Goal: Find specific page/section: Find specific page/section

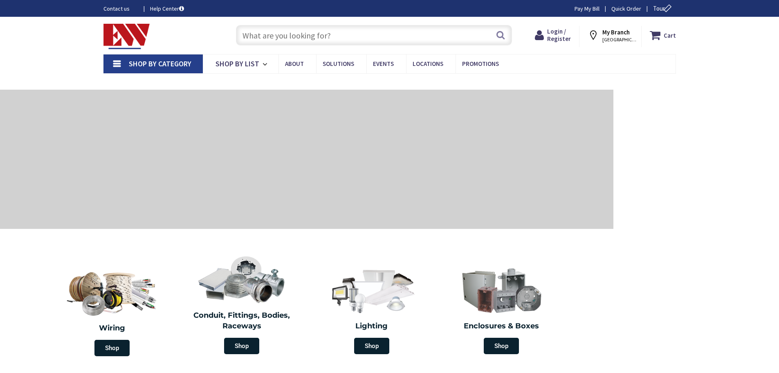
drag, startPoint x: 0, startPoint y: 0, endPoint x: 306, endPoint y: 34, distance: 307.4
click at [306, 34] on input "text" at bounding box center [374, 35] width 276 height 20
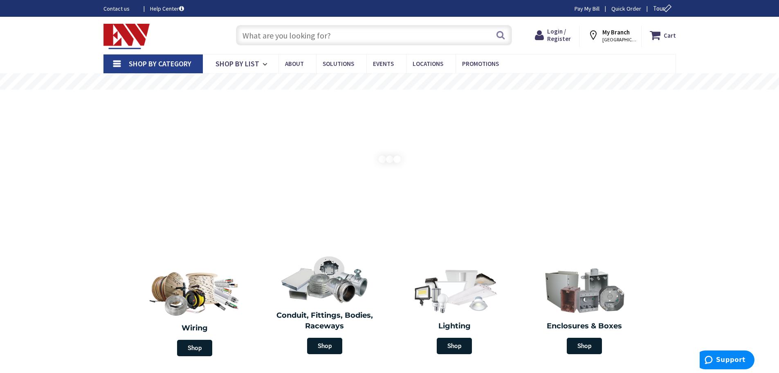
paste input "generac generator MMG45IF4-STD3"
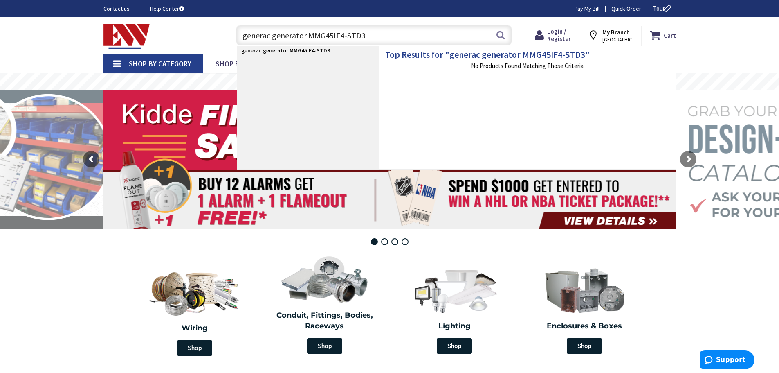
type input "generac generator MMG45IF4-STD3"
click at [304, 50] on strong "generac generator MMG45IF4-STD3" at bounding box center [285, 50] width 89 height 7
click at [306, 47] on strong "generac generator MMG45IF4-STD3" at bounding box center [285, 50] width 89 height 7
click at [306, 49] on strong "generac generator MMG45IF4-STD3" at bounding box center [285, 50] width 89 height 7
click at [371, 36] on input "generac generator MMG45IF4-STD3" at bounding box center [374, 35] width 276 height 20
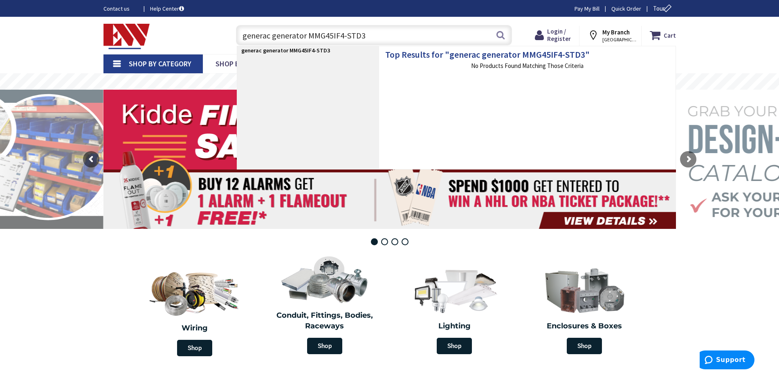
click at [314, 49] on strong "generac generator MMG45IF4-STD3" at bounding box center [285, 50] width 89 height 7
click at [370, 37] on input "generac generator MMG45IF4-STD3" at bounding box center [374, 35] width 276 height 20
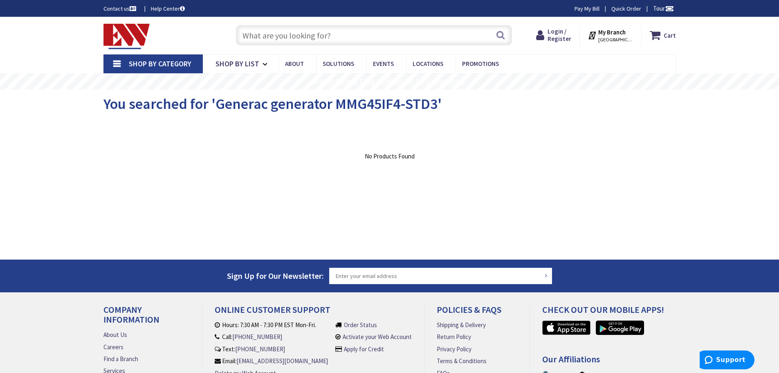
click at [359, 35] on input "text" at bounding box center [374, 35] width 276 height 20
paste input "generac generator MMG45IF4-STD3"
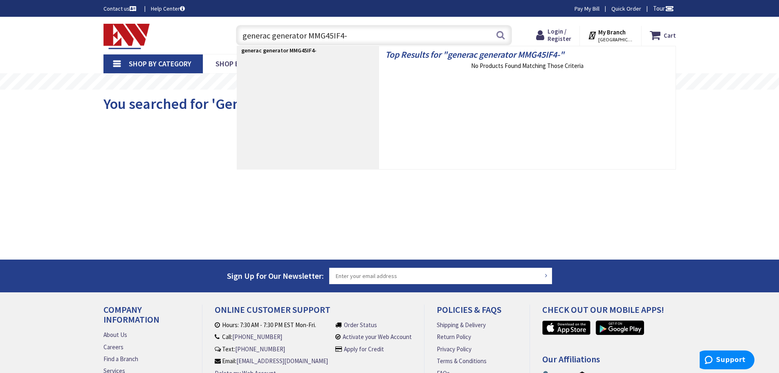
type input "generac generator MMG45IF4"
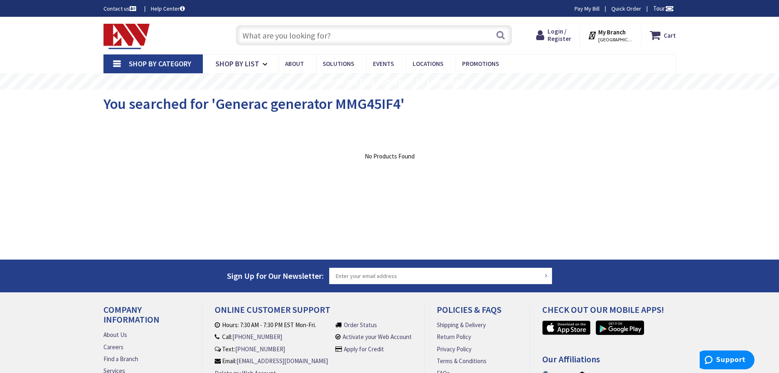
click at [373, 38] on input "text" at bounding box center [374, 35] width 276 height 20
paste input "generac generator MMG45IF4-STD3"
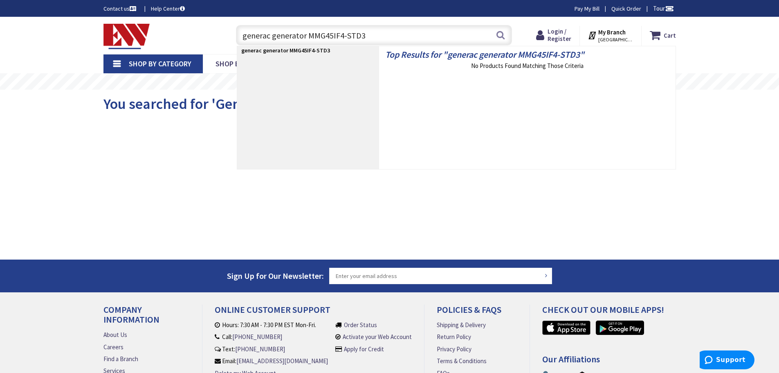
drag, startPoint x: 376, startPoint y: 35, endPoint x: 307, endPoint y: 38, distance: 68.8
click at [307, 38] on input "generac generator MMG45IF4-STD3" at bounding box center [374, 35] width 276 height 20
type input "generac generator"
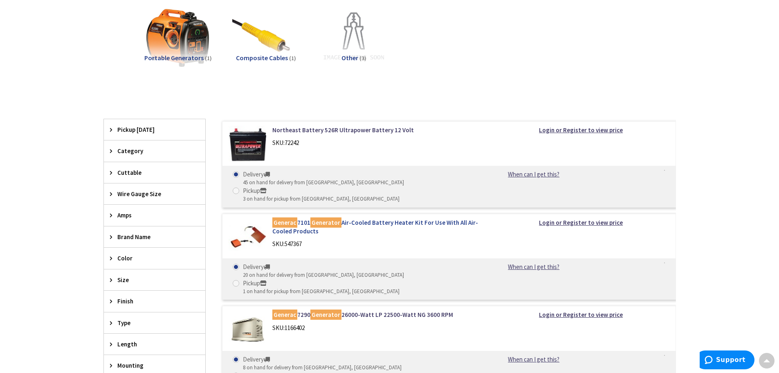
scroll to position [41, 0]
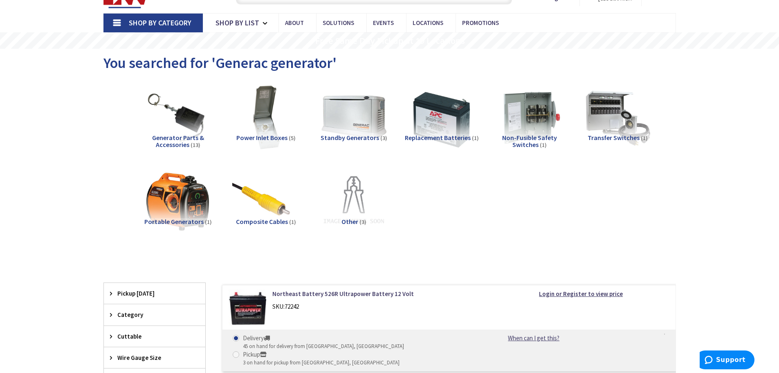
click at [347, 217] on span "Other" at bounding box center [350, 221] width 17 height 8
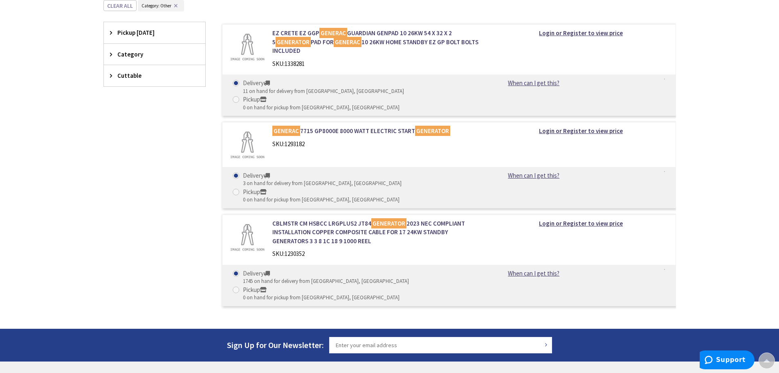
scroll to position [63, 0]
